Goal: Information Seeking & Learning: Learn about a topic

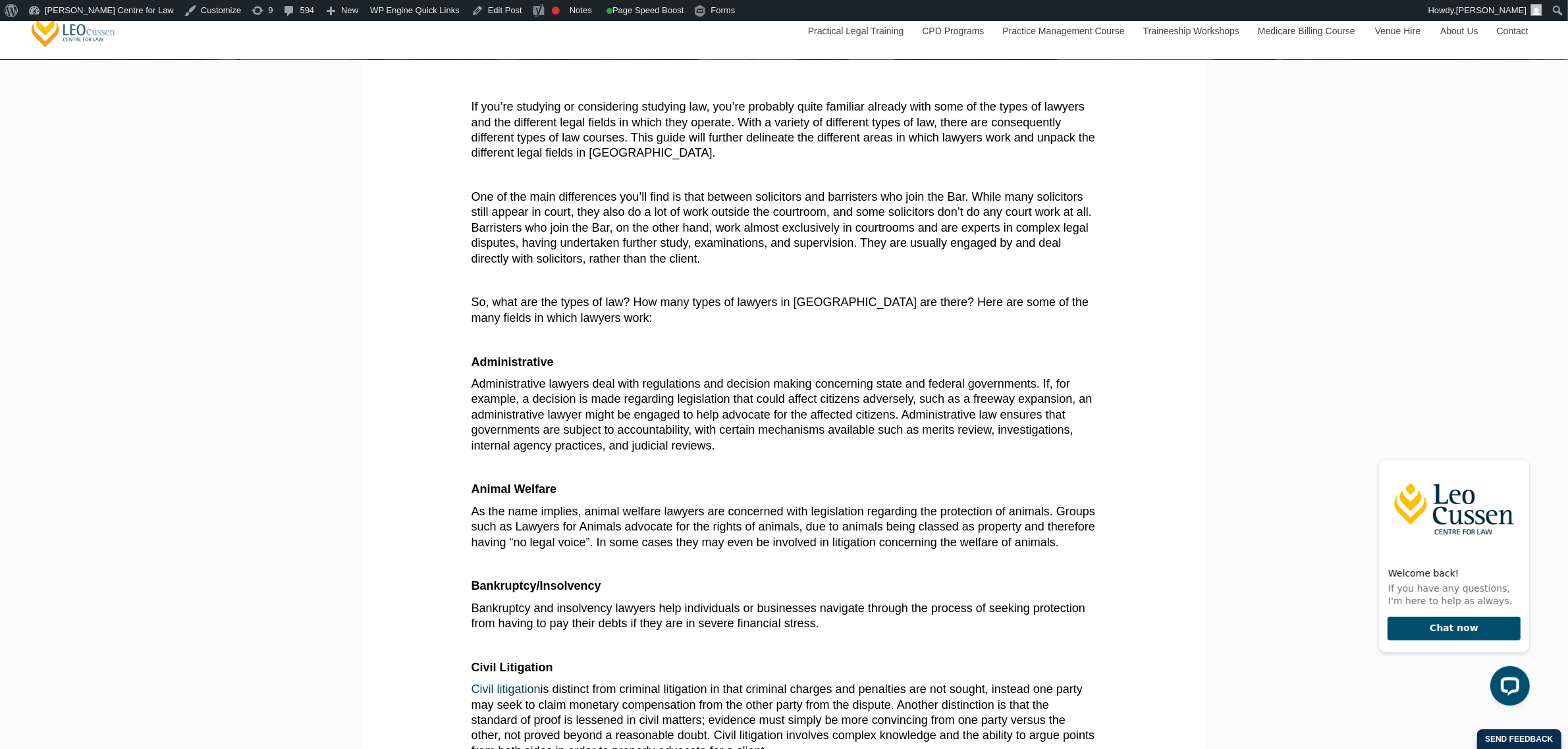
scroll to position [330, 0]
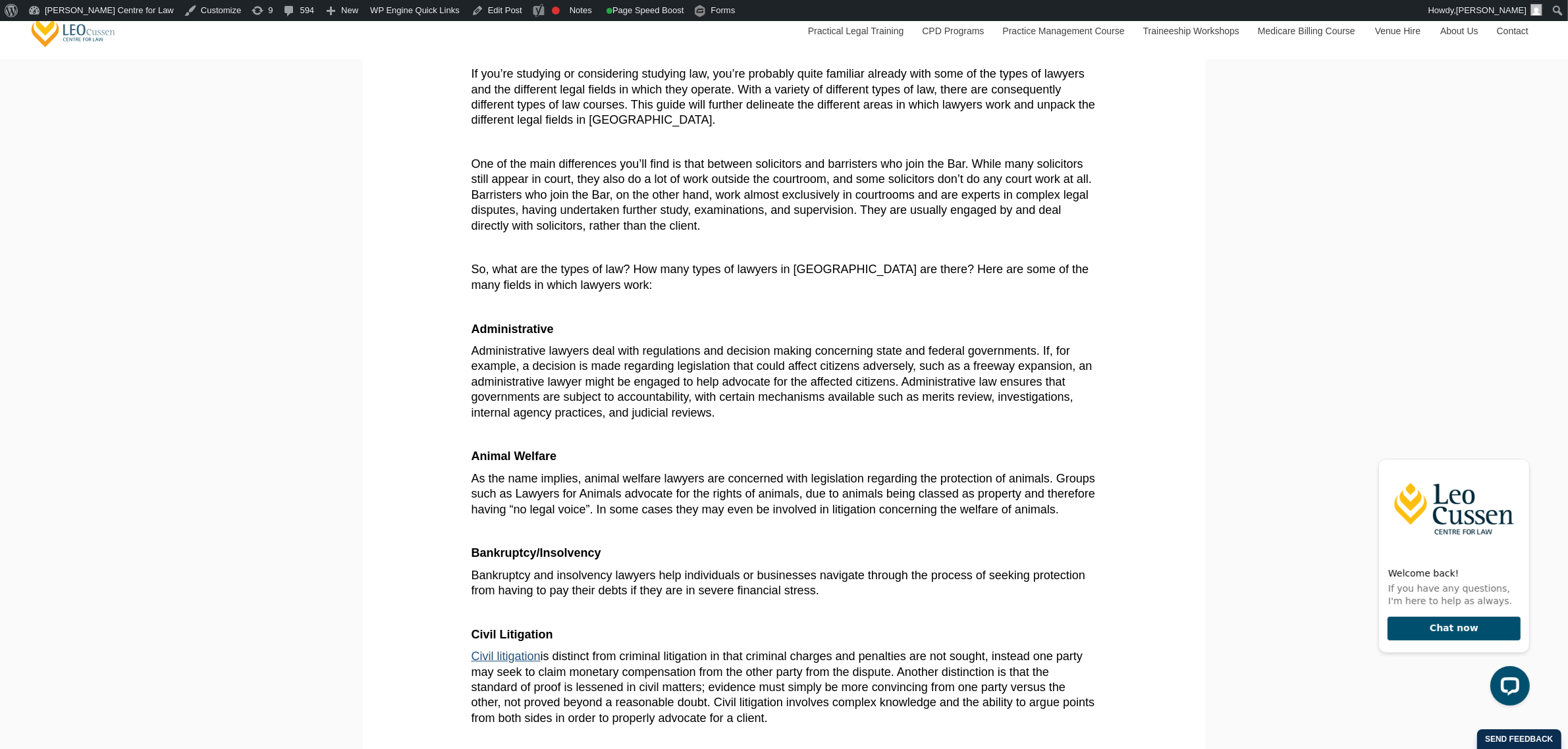
click at [504, 656] on link "Civil litigation" at bounding box center [506, 656] width 69 height 13
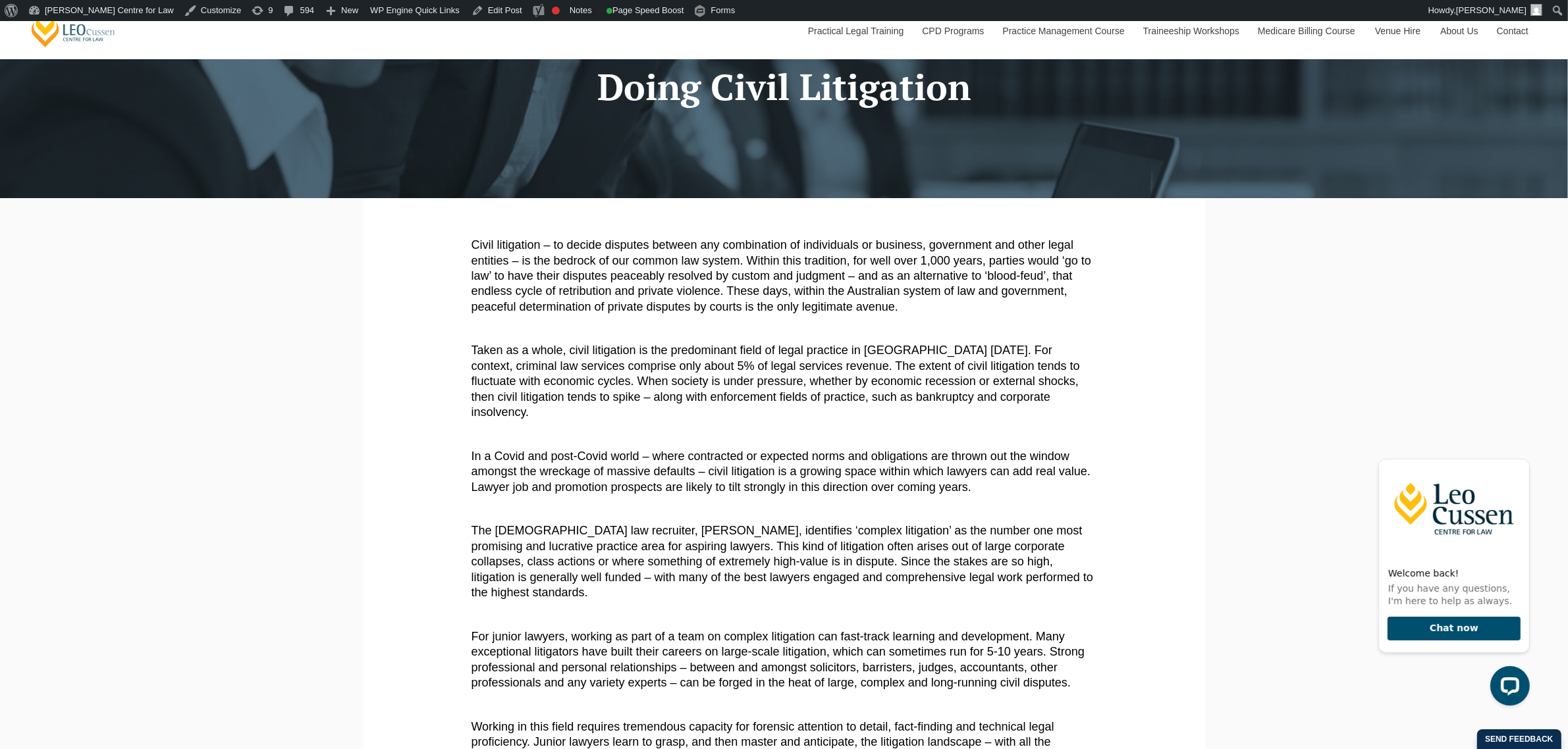
scroll to position [164, 0]
